Goal: Information Seeking & Learning: Learn about a topic

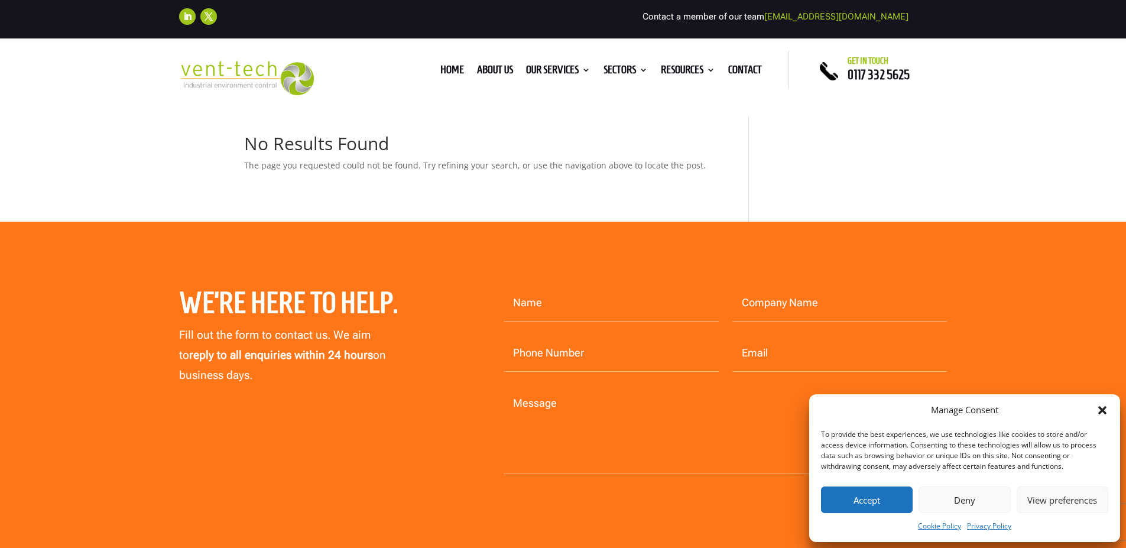
click at [1101, 409] on icon "Close dialog" at bounding box center [1102, 410] width 8 height 8
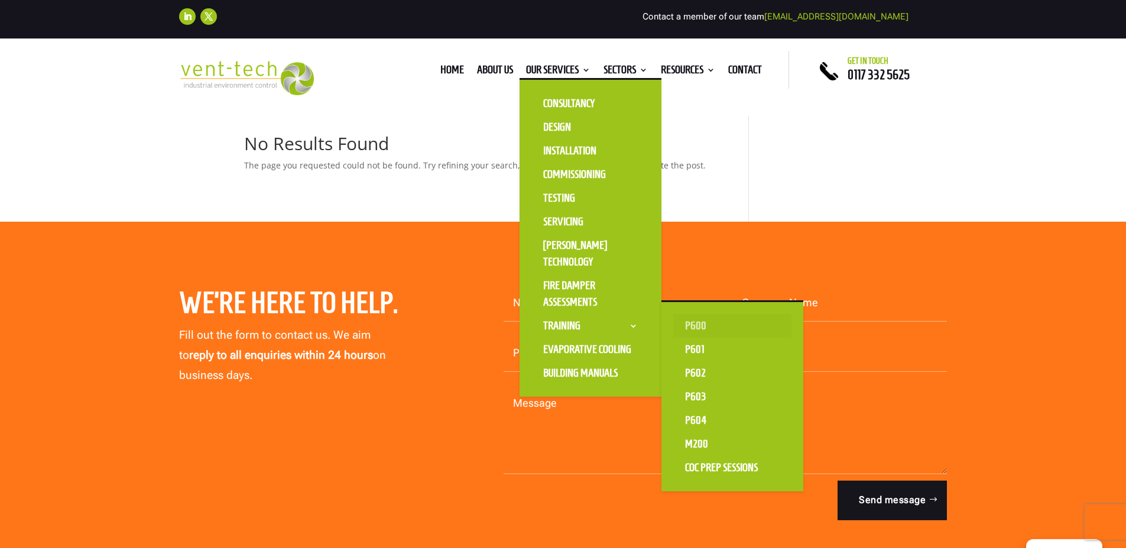
click at [693, 323] on link "P600" at bounding box center [732, 326] width 118 height 24
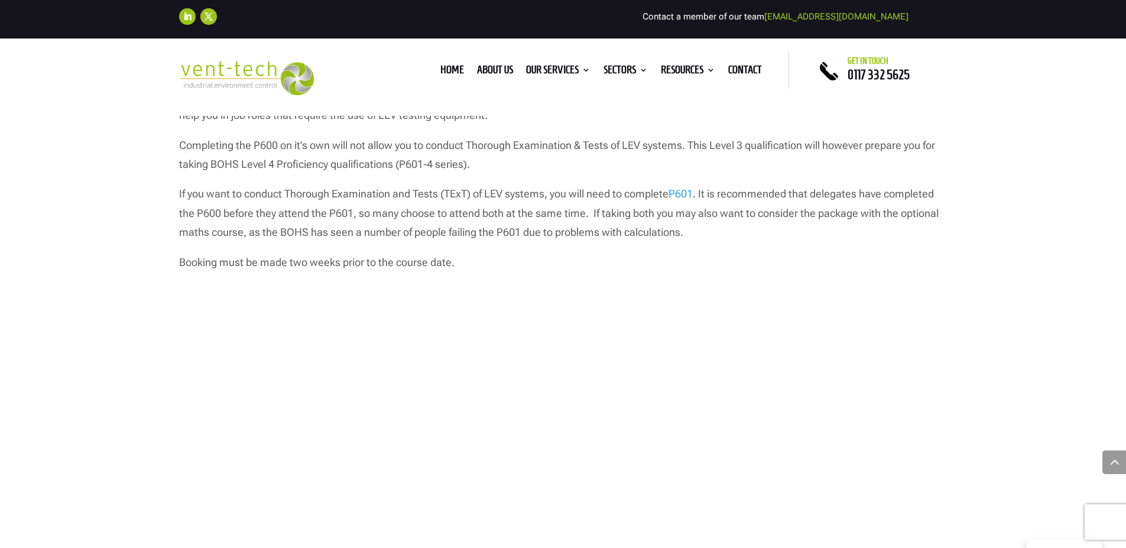
scroll to position [1123, 0]
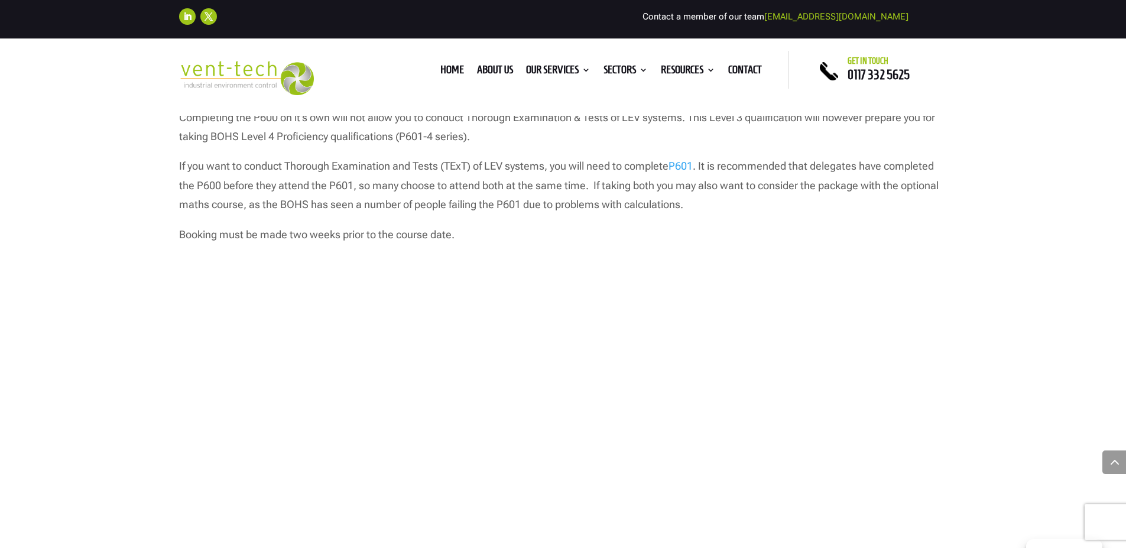
click at [683, 165] on link "P601" at bounding box center [681, 166] width 24 height 12
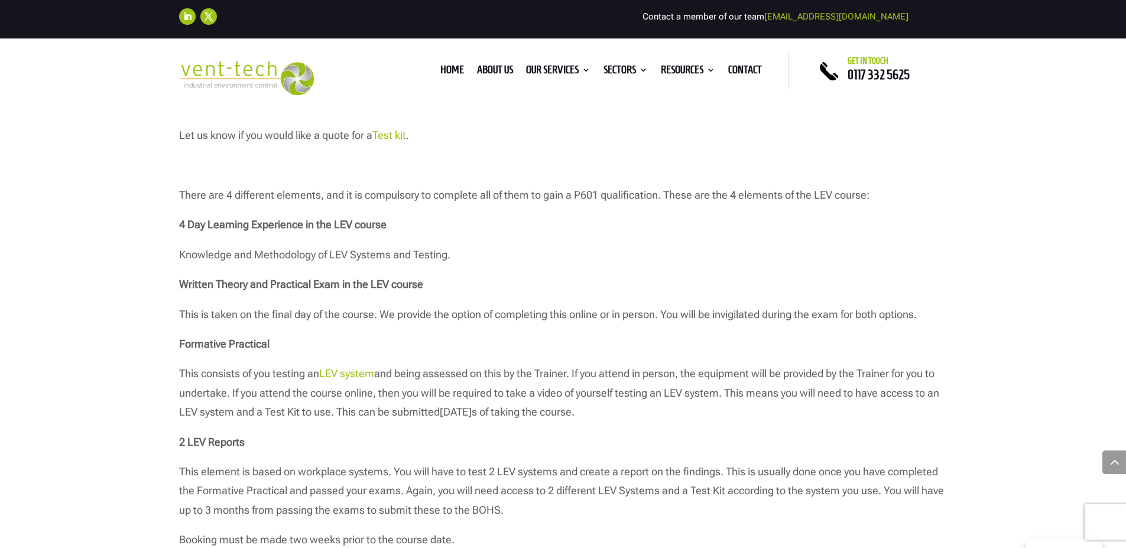
scroll to position [946, 0]
